Goal: Information Seeking & Learning: Learn about a topic

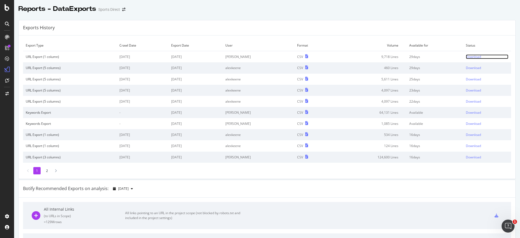
click at [466, 57] on div "Download" at bounding box center [473, 56] width 15 height 5
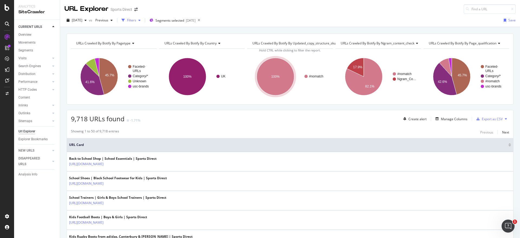
click at [136, 20] on div "Filters" at bounding box center [131, 20] width 9 height 5
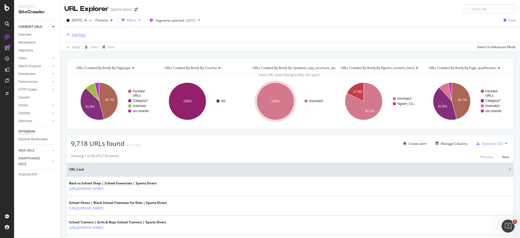
click at [79, 33] on div "Add Filter" at bounding box center [79, 34] width 14 height 5
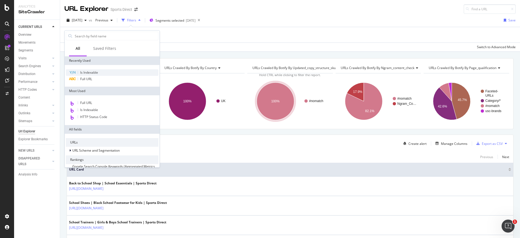
click at [95, 71] on span "Is Indexable" at bounding box center [89, 72] width 18 height 5
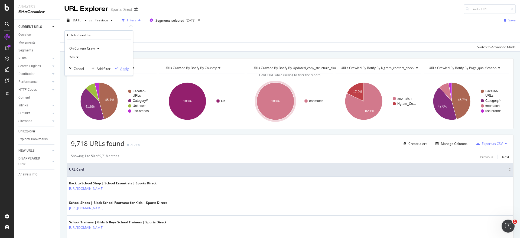
click at [122, 69] on div "Apply" at bounding box center [124, 68] width 8 height 5
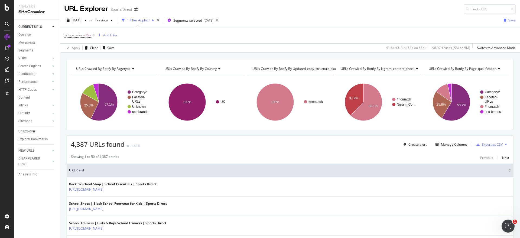
click at [484, 143] on div "Export as CSV" at bounding box center [492, 144] width 21 height 5
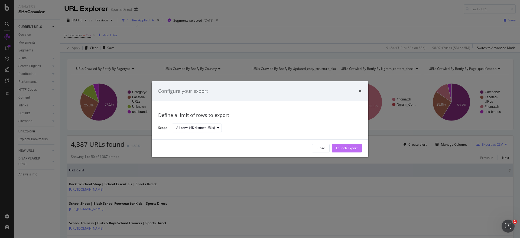
click at [347, 146] on div "Launch Export" at bounding box center [346, 148] width 21 height 5
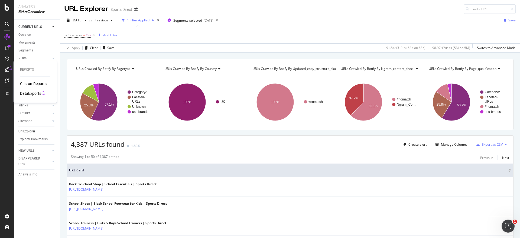
click at [33, 91] on div "DataExports" at bounding box center [30, 93] width 21 height 5
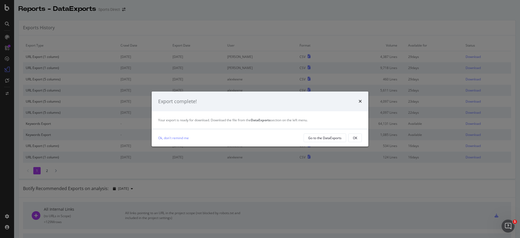
click at [360, 97] on div "Export complete!" at bounding box center [260, 102] width 217 height 20
click at [357, 136] on div "OK" at bounding box center [355, 138] width 4 height 5
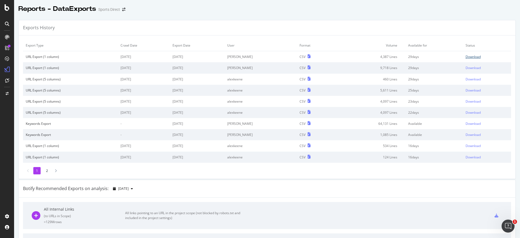
click at [465, 57] on div "Download" at bounding box center [472, 56] width 15 height 5
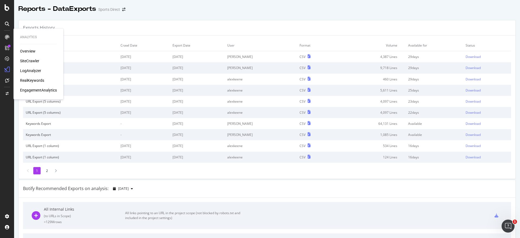
click at [29, 63] on div "SiteCrawler" at bounding box center [29, 60] width 19 height 5
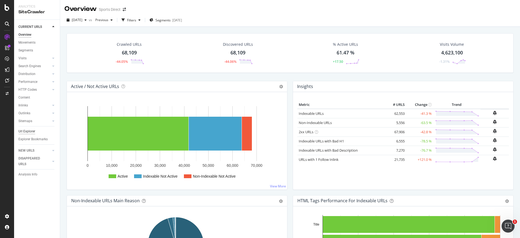
click at [27, 131] on div "Url Explorer" at bounding box center [26, 132] width 17 height 6
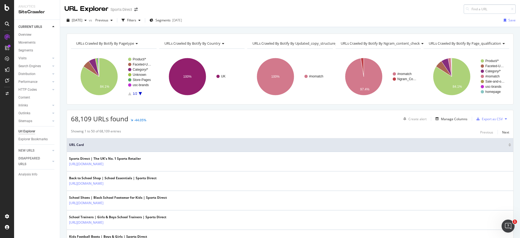
click at [470, 10] on input at bounding box center [489, 8] width 52 height 9
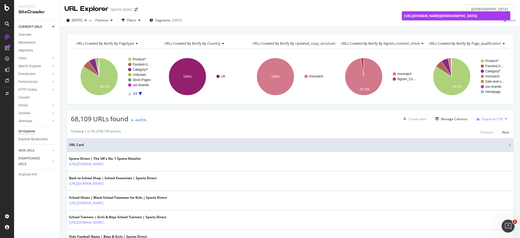
type input "[URL][DOMAIN_NAME][DEMOGRAPHIC_DATA]"
click at [433, 17] on span "[URL][DOMAIN_NAME][DEMOGRAPHIC_DATA]" at bounding box center [440, 16] width 73 height 5
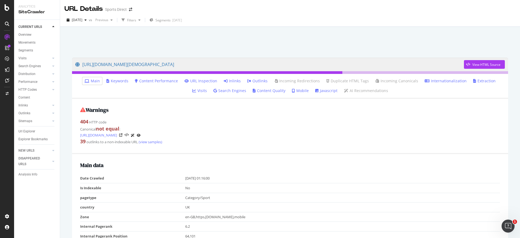
click at [224, 79] on link "Inlinks" at bounding box center [232, 80] width 17 height 5
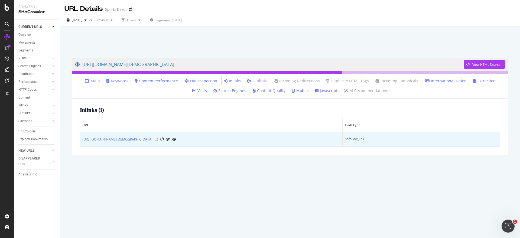
click at [158, 139] on icon at bounding box center [156, 139] width 3 height 3
click at [158, 138] on icon at bounding box center [156, 139] width 3 height 3
drag, startPoint x: 82, startPoint y: 139, endPoint x: 227, endPoint y: 142, distance: 145.4
click at [227, 142] on td "[URL][DOMAIN_NAME][DEMOGRAPHIC_DATA]" at bounding box center [211, 139] width 262 height 15
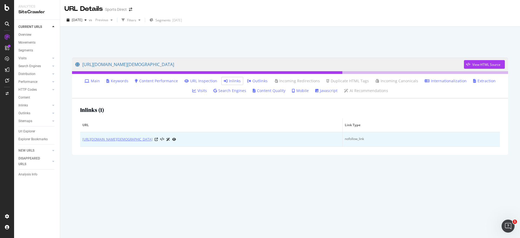
copy link "[URL][DOMAIN_NAME][DEMOGRAPHIC_DATA]"
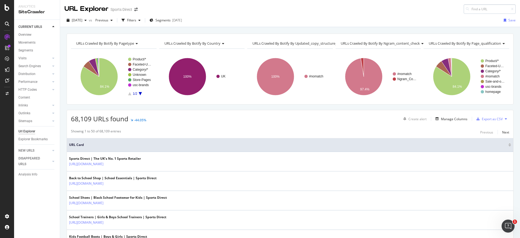
click at [476, 10] on input at bounding box center [489, 8] width 52 height 9
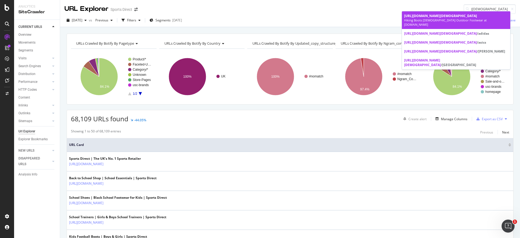
type input "[URL][DOMAIN_NAME][DEMOGRAPHIC_DATA]"
click at [456, 18] on span "[URL][DOMAIN_NAME][DEMOGRAPHIC_DATA]" at bounding box center [440, 16] width 73 height 5
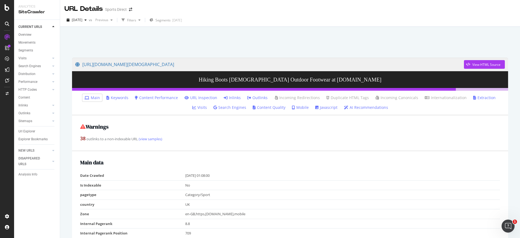
click at [225, 96] on link "Inlinks" at bounding box center [232, 97] width 17 height 5
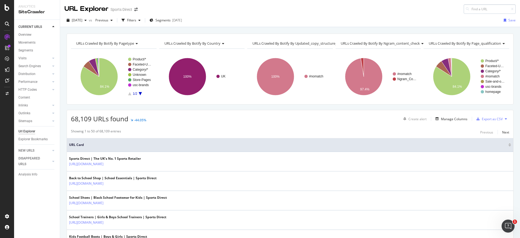
click at [465, 10] on input at bounding box center [489, 8] width 52 height 9
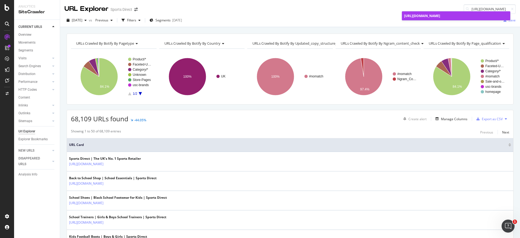
type input "[URL][DOMAIN_NAME]"
click at [412, 18] on span "[URL][DOMAIN_NAME]" at bounding box center [422, 16] width 36 height 5
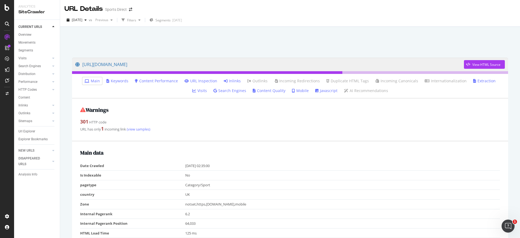
click at [224, 79] on link "Inlinks" at bounding box center [232, 80] width 17 height 5
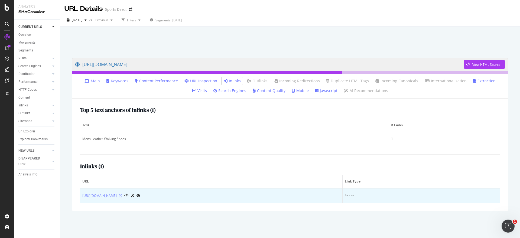
click at [122, 195] on icon at bounding box center [120, 195] width 3 height 3
